Goal: Information Seeking & Learning: Find specific fact

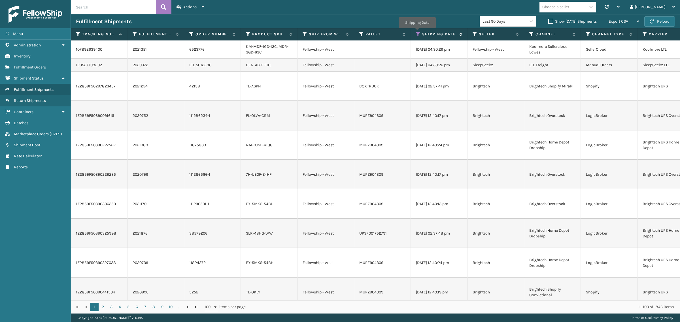
click at [417, 32] on icon at bounding box center [418, 34] width 5 height 5
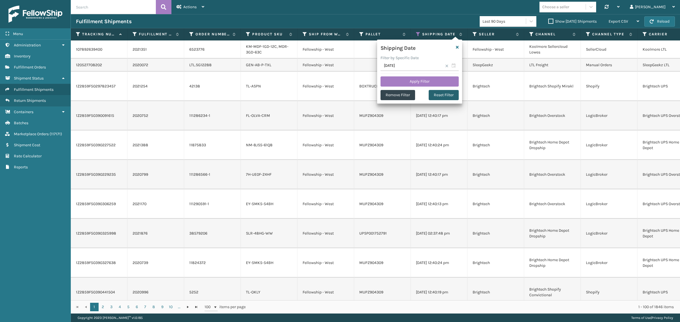
click at [446, 95] on button "Reset Filter" at bounding box center [444, 95] width 30 height 10
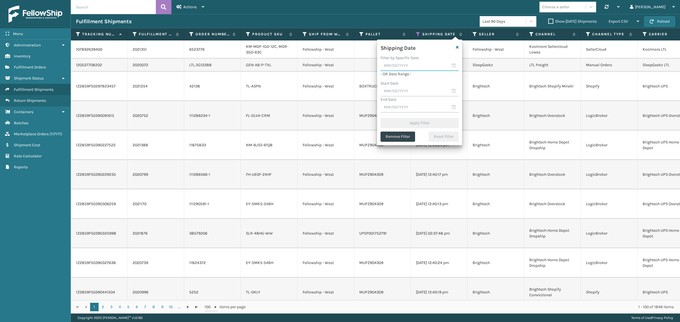
click at [411, 65] on input "text" at bounding box center [420, 66] width 78 height 10
click at [390, 124] on div "17" at bounding box center [387, 126] width 9 height 9
type input "[DATE]"
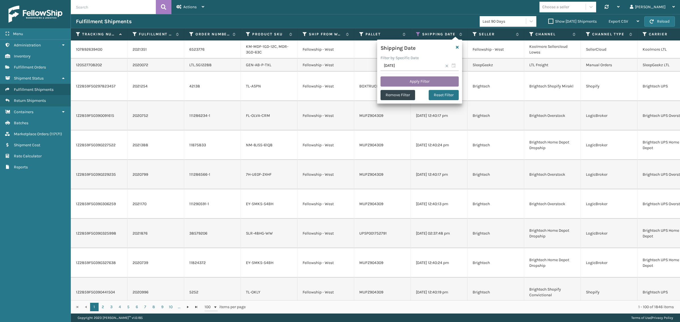
click at [410, 81] on button "Apply Filter" at bounding box center [420, 82] width 78 height 10
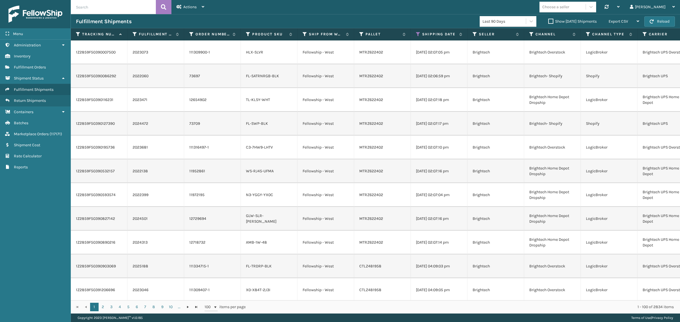
click at [548, 20] on label "Show [DATE] Shipments" at bounding box center [572, 21] width 48 height 5
click at [548, 20] on input "Show [DATE] Shipments" at bounding box center [548, 20] width 0 height 4
click at [548, 21] on label "Show [DATE] Shipments" at bounding box center [572, 21] width 48 height 5
click at [548, 21] on input "Show [DATE] Shipments" at bounding box center [548, 20] width 0 height 4
click at [631, 19] on div "Export CSV" at bounding box center [624, 21] width 31 height 14
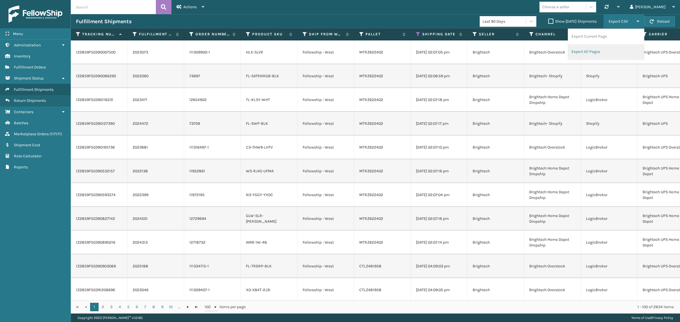
click at [630, 50] on li "Export All Pages" at bounding box center [606, 51] width 76 height 15
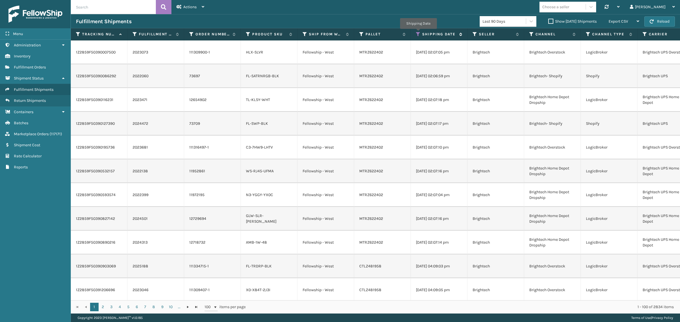
click at [418, 33] on icon at bounding box center [418, 34] width 5 height 5
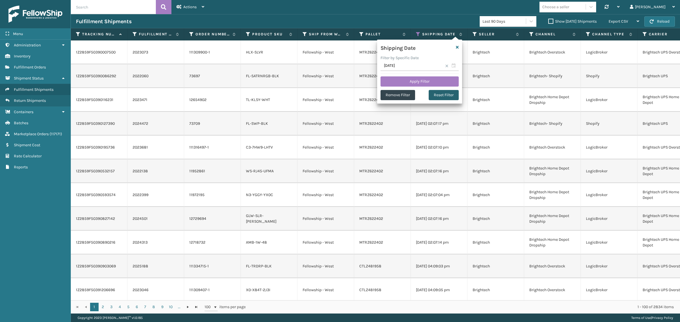
click at [445, 92] on button "Reset Filter" at bounding box center [444, 95] width 30 height 10
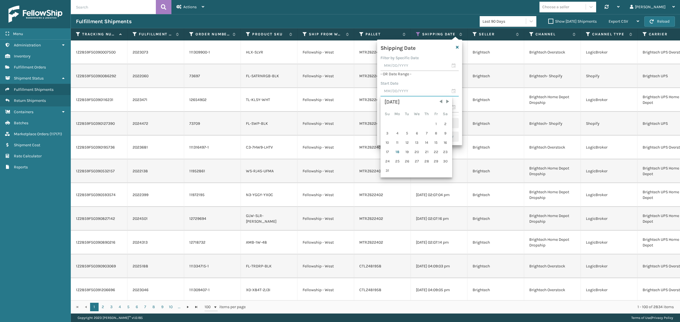
click at [414, 93] on input "text" at bounding box center [420, 91] width 78 height 10
click at [399, 141] on div "11" at bounding box center [397, 143] width 9 height 9
type input "[DATE]"
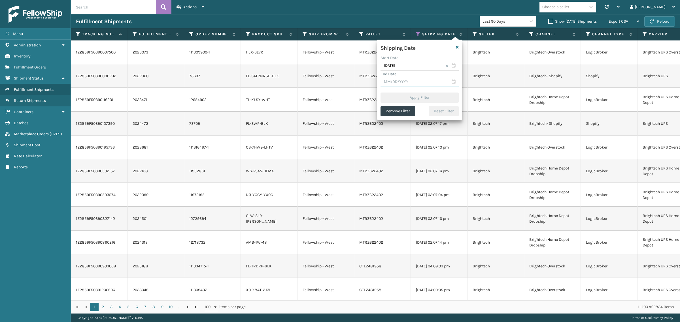
click at [406, 84] on input "text" at bounding box center [420, 82] width 78 height 10
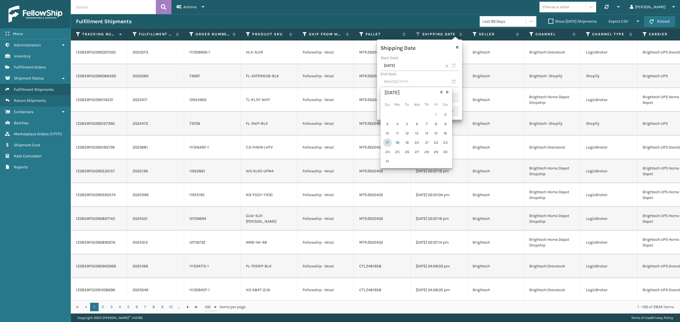
click at [387, 140] on div "17" at bounding box center [387, 143] width 9 height 9
type input "[DATE]"
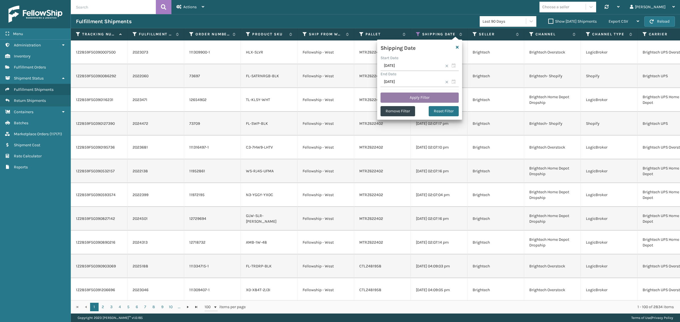
click at [411, 95] on button "Apply Filter" at bounding box center [420, 98] width 78 height 10
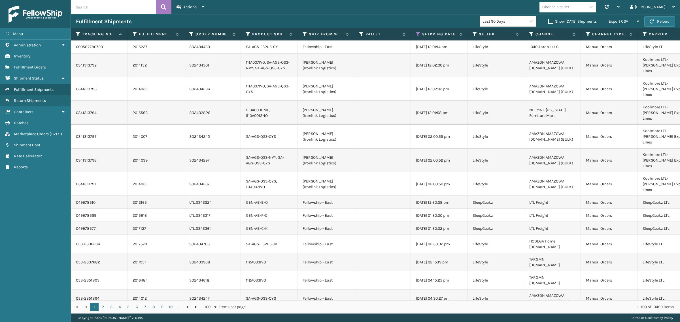
click at [548, 20] on label "Show [DATE] Shipments" at bounding box center [572, 21] width 48 height 5
click at [548, 20] on input "Show [DATE] Shipments" at bounding box center [548, 20] width 0 height 4
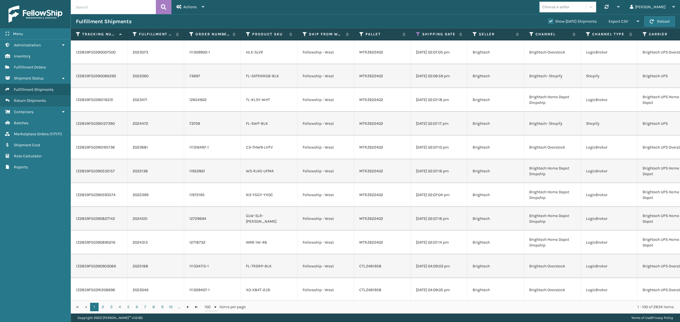
click at [548, 20] on label "Show [DATE] Shipments" at bounding box center [572, 21] width 48 height 5
click at [548, 20] on input "Show [DATE] Shipments" at bounding box center [548, 20] width 0 height 4
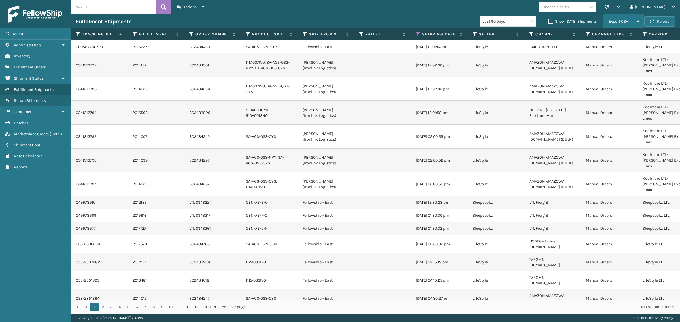
click at [621, 23] on span "Export CSV" at bounding box center [619, 21] width 20 height 5
click at [618, 50] on li "Export All Pages" at bounding box center [606, 51] width 76 height 15
click at [417, 33] on icon at bounding box center [418, 34] width 5 height 5
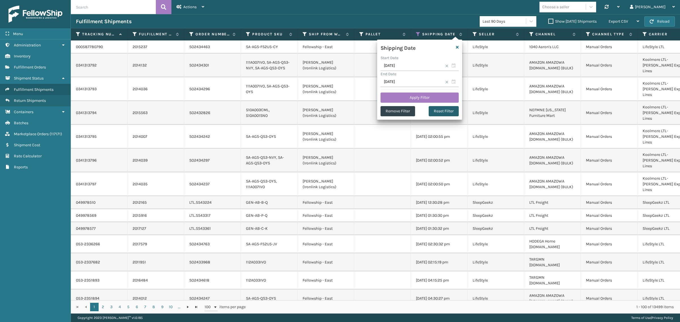
click at [448, 112] on button "Reset Filter" at bounding box center [444, 111] width 30 height 10
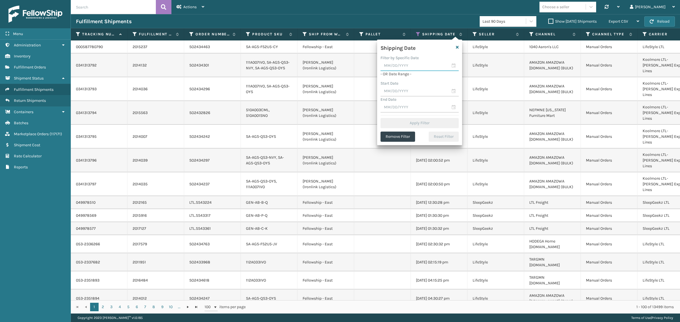
click at [417, 65] on input "text" at bounding box center [420, 66] width 78 height 10
click at [387, 124] on div "17" at bounding box center [387, 126] width 9 height 9
type input "[DATE]"
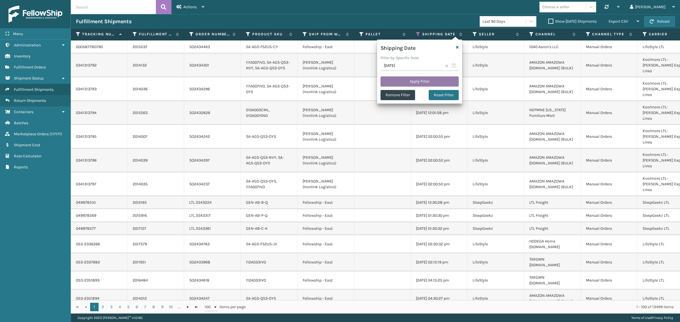
click at [412, 81] on button "Apply Filter" at bounding box center [420, 82] width 78 height 10
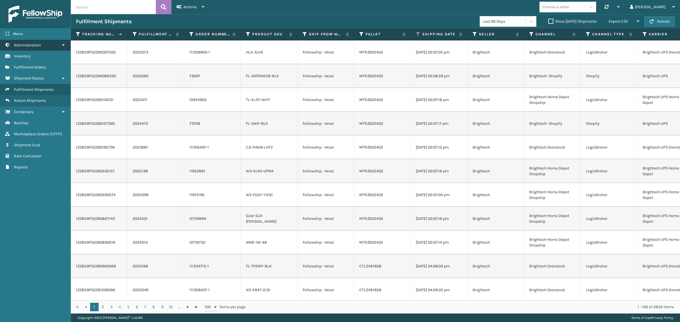
click at [65, 43] on link "Administration" at bounding box center [35, 45] width 71 height 11
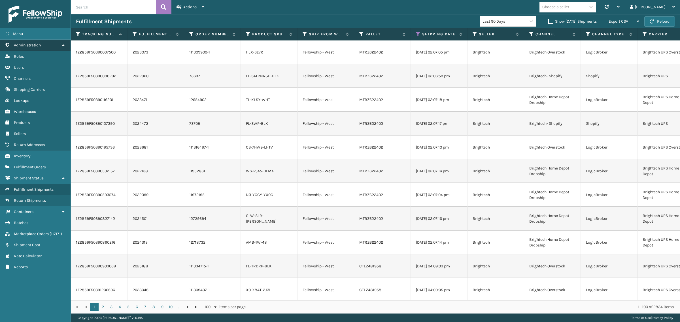
click at [62, 44] on icon at bounding box center [63, 45] width 5 height 4
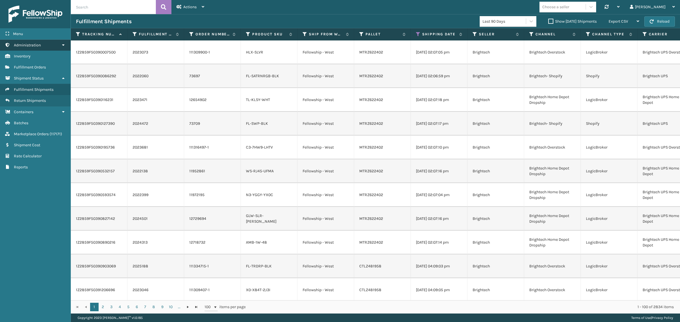
click at [62, 44] on icon at bounding box center [63, 45] width 5 height 4
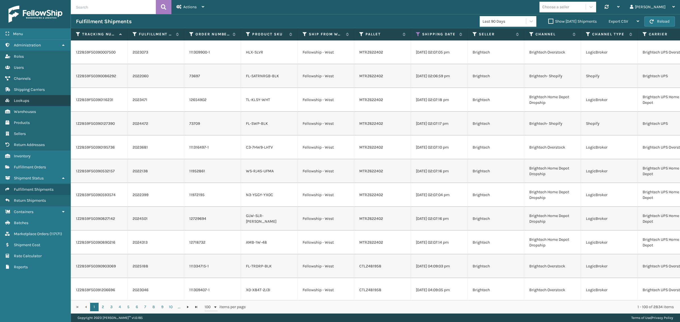
click at [44, 95] on link "Lookups" at bounding box center [35, 100] width 71 height 11
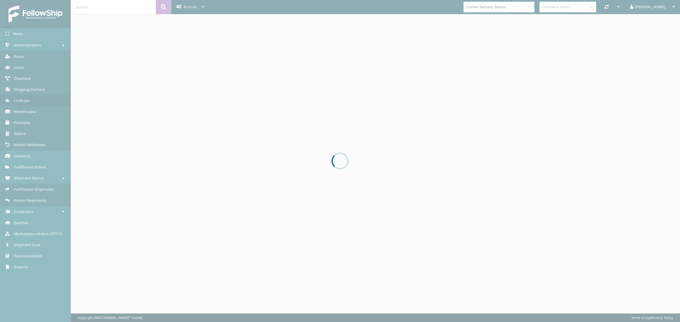
click at [64, 45] on div at bounding box center [340, 161] width 680 height 322
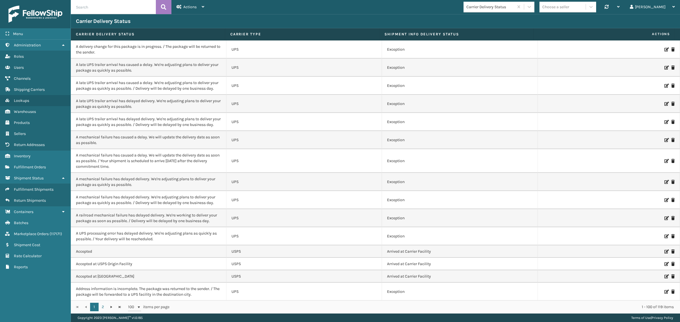
click at [64, 45] on icon at bounding box center [63, 45] width 5 height 4
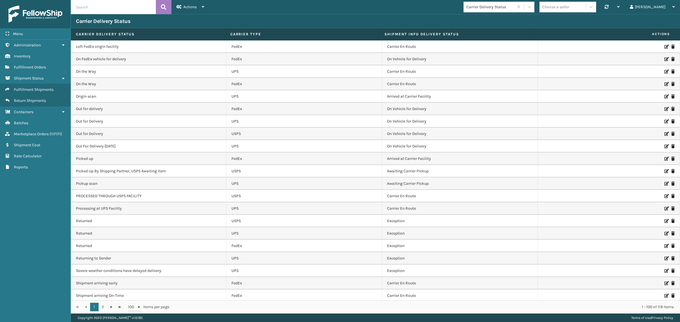
scroll to position [886, 0]
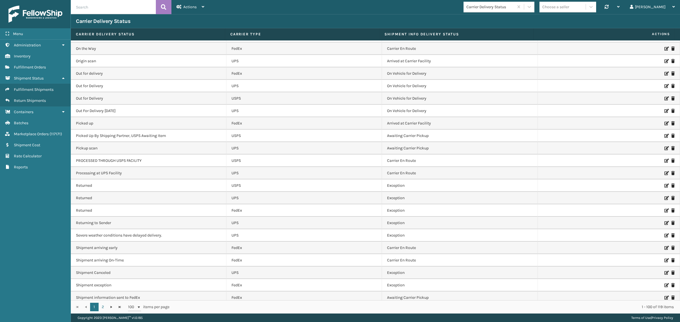
click at [402, 80] on td "On Vehicle for Delivery" at bounding box center [460, 73] width 156 height 12
copy td "On Vehicle for Delivery"
click at [366, 80] on td "FedEx" at bounding box center [304, 73] width 156 height 12
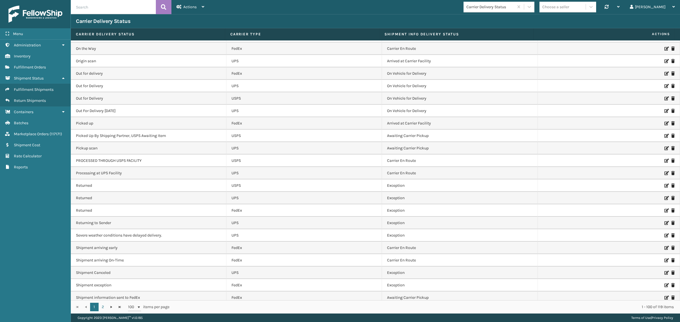
click at [486, 80] on td "On Vehicle for Delivery" at bounding box center [460, 73] width 156 height 12
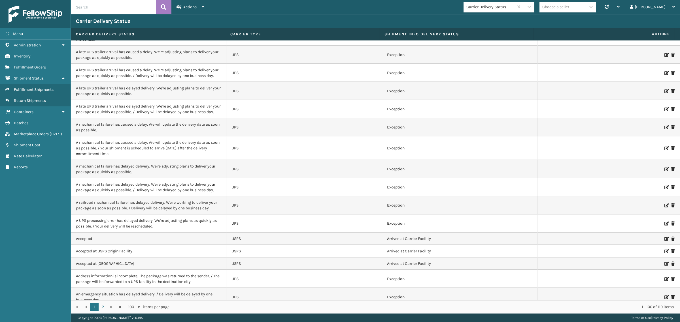
scroll to position [0, 0]
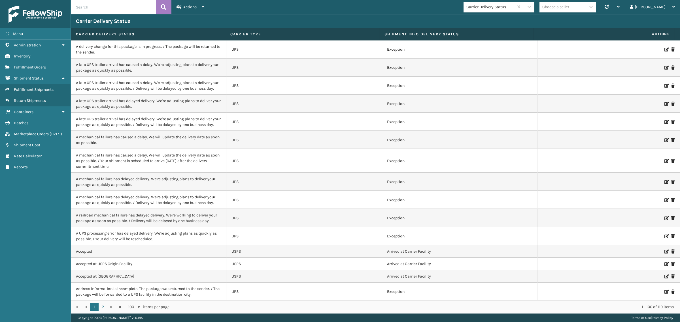
click at [391, 89] on td "Exception" at bounding box center [460, 86] width 156 height 18
copy td "Exception"
click at [431, 91] on td "Exception" at bounding box center [460, 86] width 156 height 18
click at [393, 91] on td "Exception" at bounding box center [460, 86] width 156 height 18
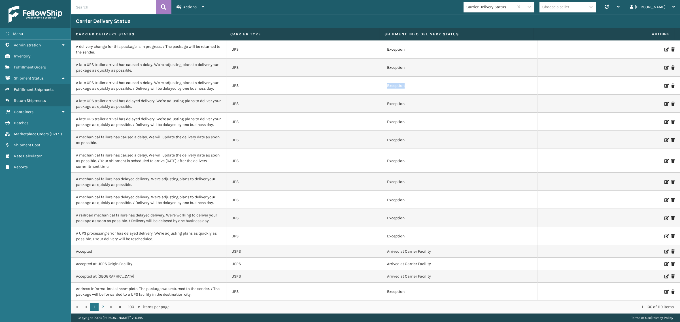
click at [393, 91] on td "Exception" at bounding box center [460, 86] width 156 height 18
click at [436, 89] on td "Exception" at bounding box center [460, 86] width 156 height 18
click at [393, 51] on td "Exception" at bounding box center [460, 50] width 156 height 18
copy td "Exception"
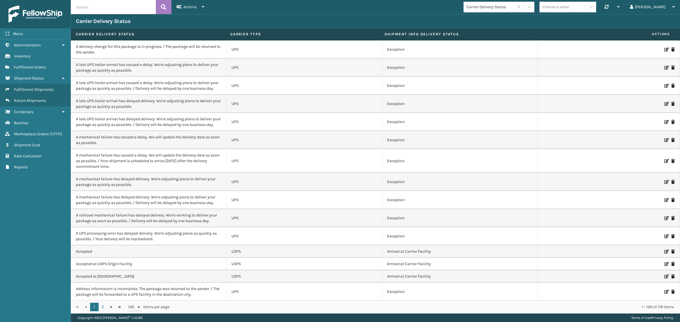
drag, startPoint x: 501, startPoint y: 114, endPoint x: 504, endPoint y: 110, distance: 5.2
click at [501, 113] on td "Exception" at bounding box center [460, 104] width 156 height 18
click at [512, 95] on td "Exception" at bounding box center [460, 86] width 156 height 18
